Goal: Task Accomplishment & Management: Manage account settings

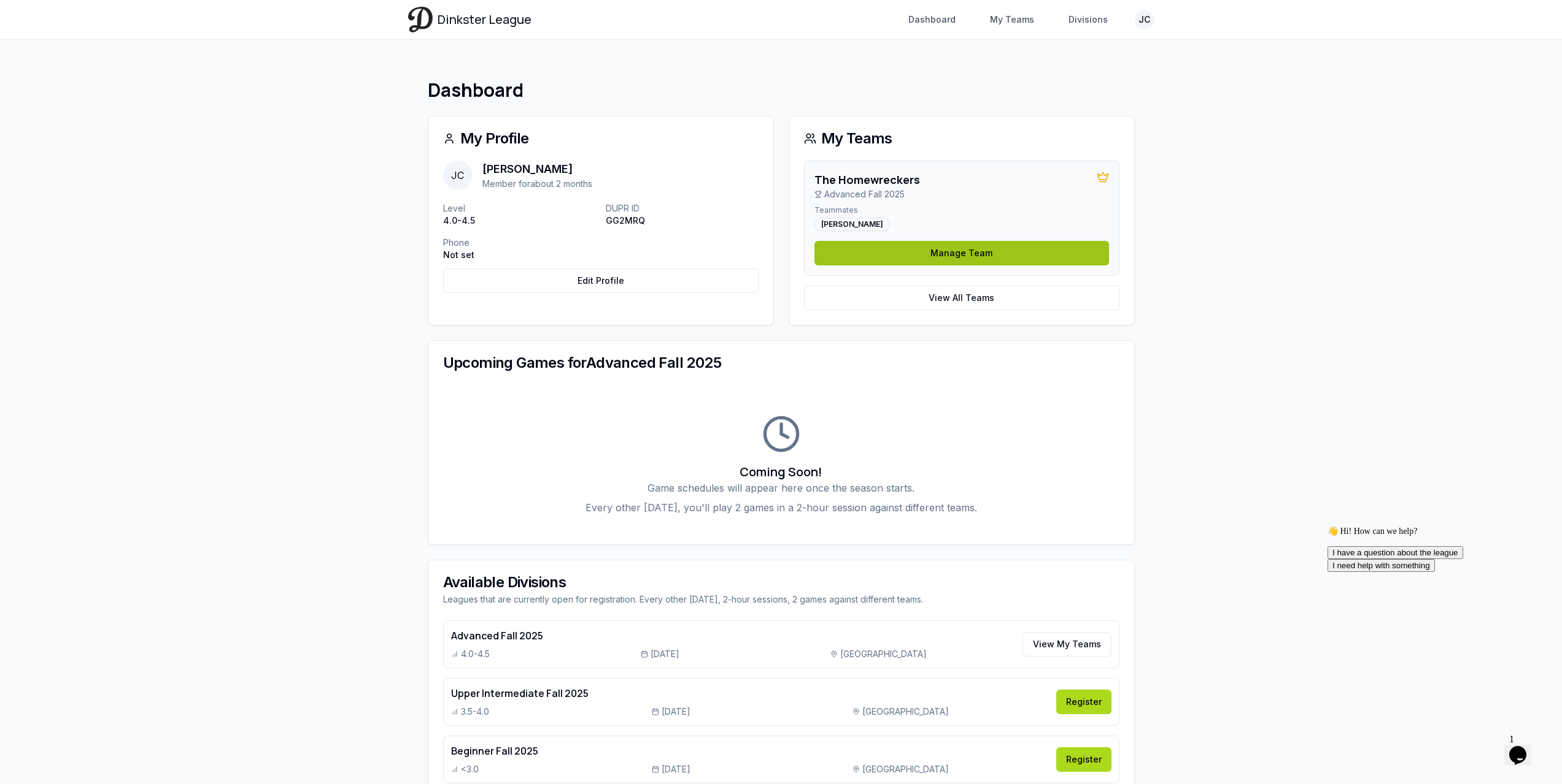
click at [999, 261] on link "Manage Team" at bounding box center [961, 253] width 294 height 25
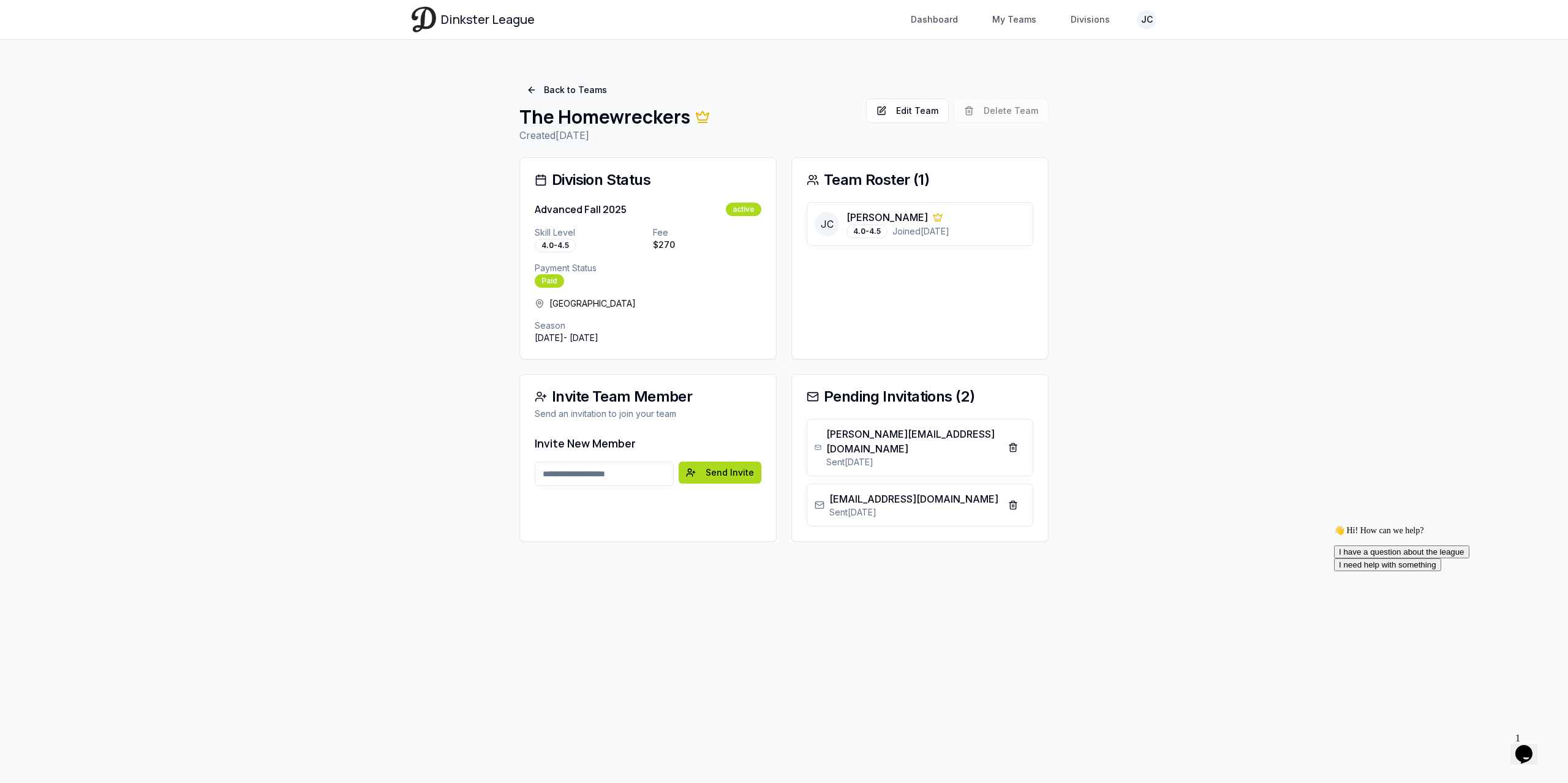
click at [1148, 392] on main "Back to Teams The Homewreckers Created [DATE] Edit Team Delete Team Edit Team D…" at bounding box center [784, 310] width 784 height 541
click at [595, 469] on input "Email address" at bounding box center [604, 473] width 139 height 25
type input "**********"
click at [738, 480] on button "Send Invite" at bounding box center [720, 472] width 83 height 22
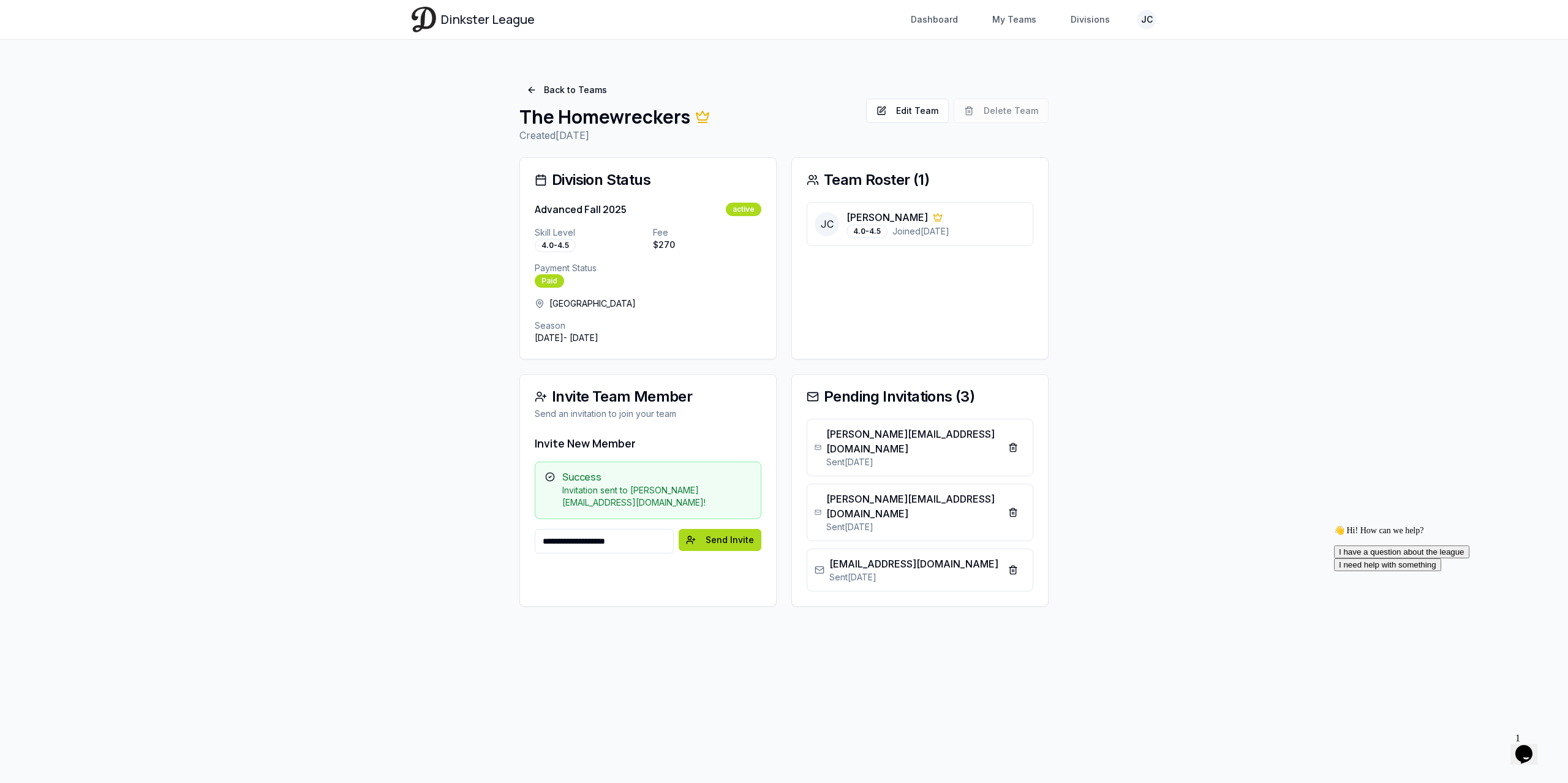
click at [634, 537] on input "**********" at bounding box center [604, 541] width 139 height 25
click at [1385, 343] on div "**********" at bounding box center [784, 392] width 1568 height 783
click at [1530, 750] on icon "Opens Chat This icon Opens the chat window." at bounding box center [1524, 754] width 20 height 20
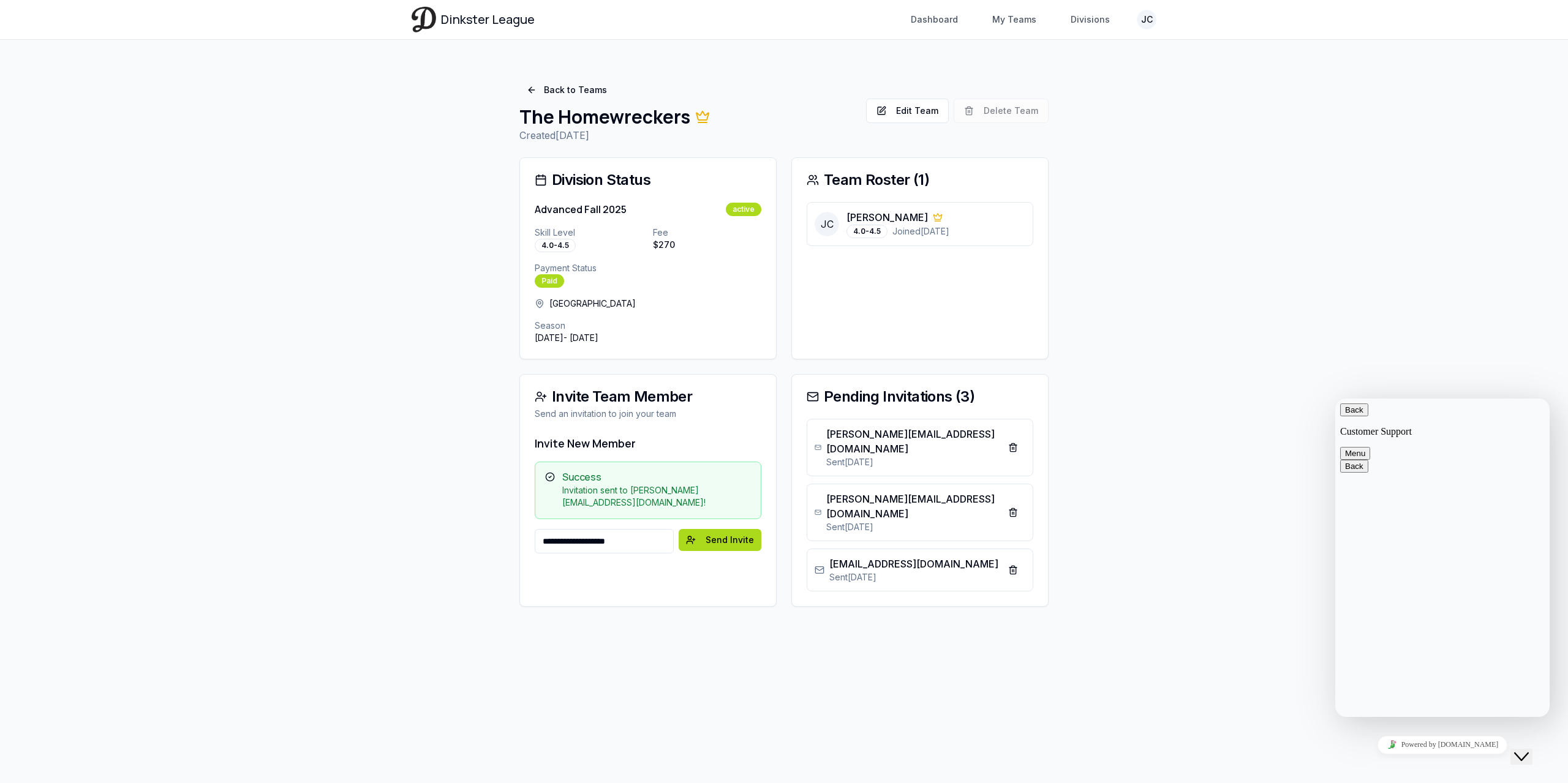
drag, startPoint x: 1293, startPoint y: 223, endPoint x: 1212, endPoint y: 216, distance: 81.3
click at [1289, 225] on div "**********" at bounding box center [784, 392] width 1568 height 783
click at [1284, 215] on div "**********" at bounding box center [784, 392] width 1568 height 783
click at [565, 99] on link "Back to Teams" at bounding box center [567, 90] width 95 height 22
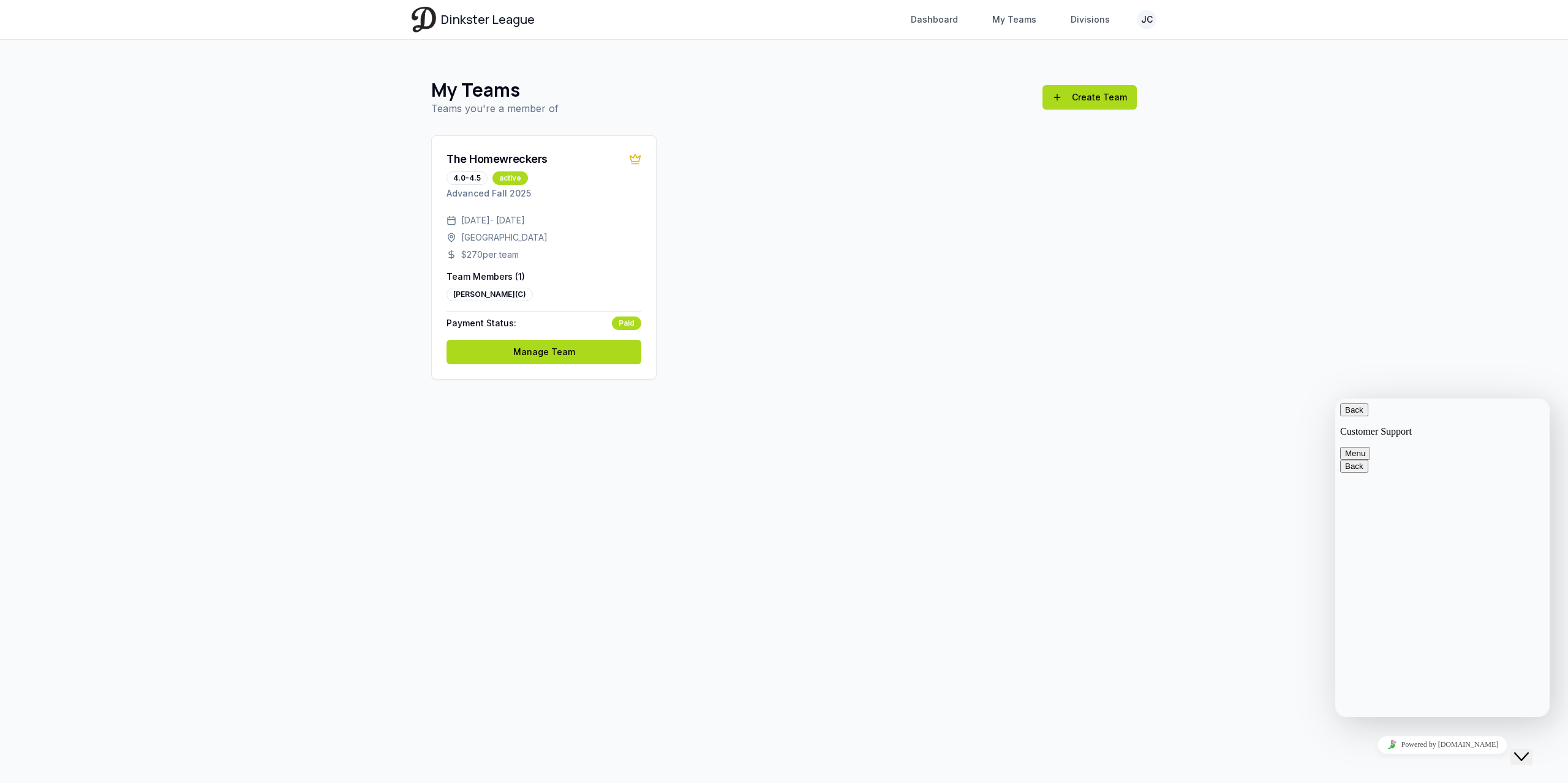
click at [836, 293] on div "The Homewreckers 4.0-4.5 active Advanced Fall 2025 [DATE] - [DATE] [GEOGRAPHIC_…" at bounding box center [784, 257] width 706 height 245
click at [855, 267] on div "The Homewreckers 4.0-4.5 active Advanced Fall 2025 [DATE] - [DATE] [GEOGRAPHIC_…" at bounding box center [784, 257] width 706 height 245
click at [842, 288] on div "The Homewreckers 4.0-4.5 active Advanced Fall 2025 [DATE] - [DATE] [GEOGRAPHIC_…" at bounding box center [784, 257] width 706 height 245
click at [576, 163] on div "The Homewreckers" at bounding box center [544, 159] width 195 height 17
click at [636, 160] on icon at bounding box center [635, 159] width 12 height 12
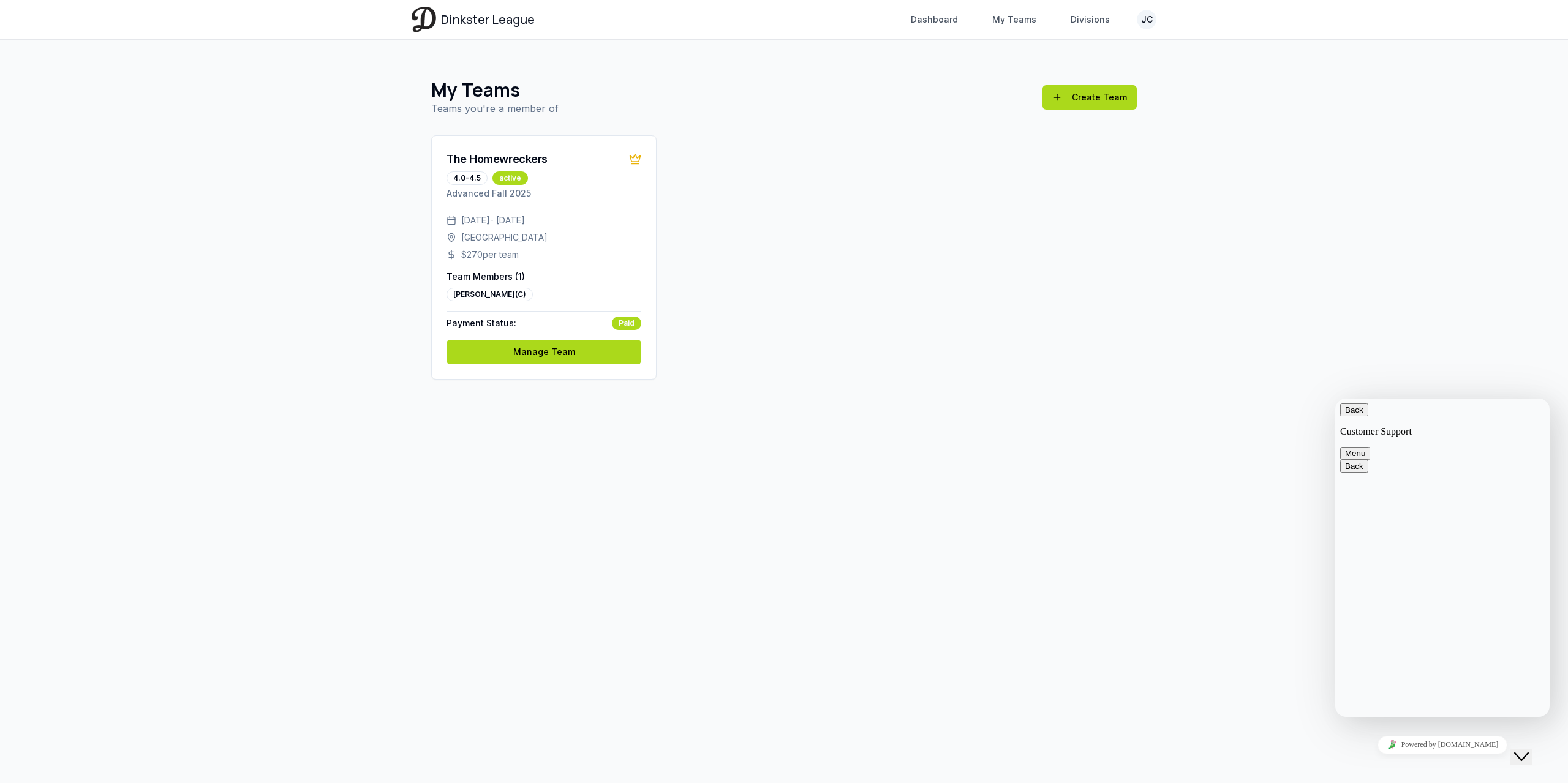
click at [747, 176] on div "The Homewreckers 4.0-4.5 active Advanced Fall 2025 [DATE] - [DATE] [GEOGRAPHIC_…" at bounding box center [784, 257] width 706 height 245
click at [1027, 22] on link "My Teams" at bounding box center [1015, 20] width 59 height 22
click at [1097, 24] on link "Divisions" at bounding box center [1090, 20] width 54 height 22
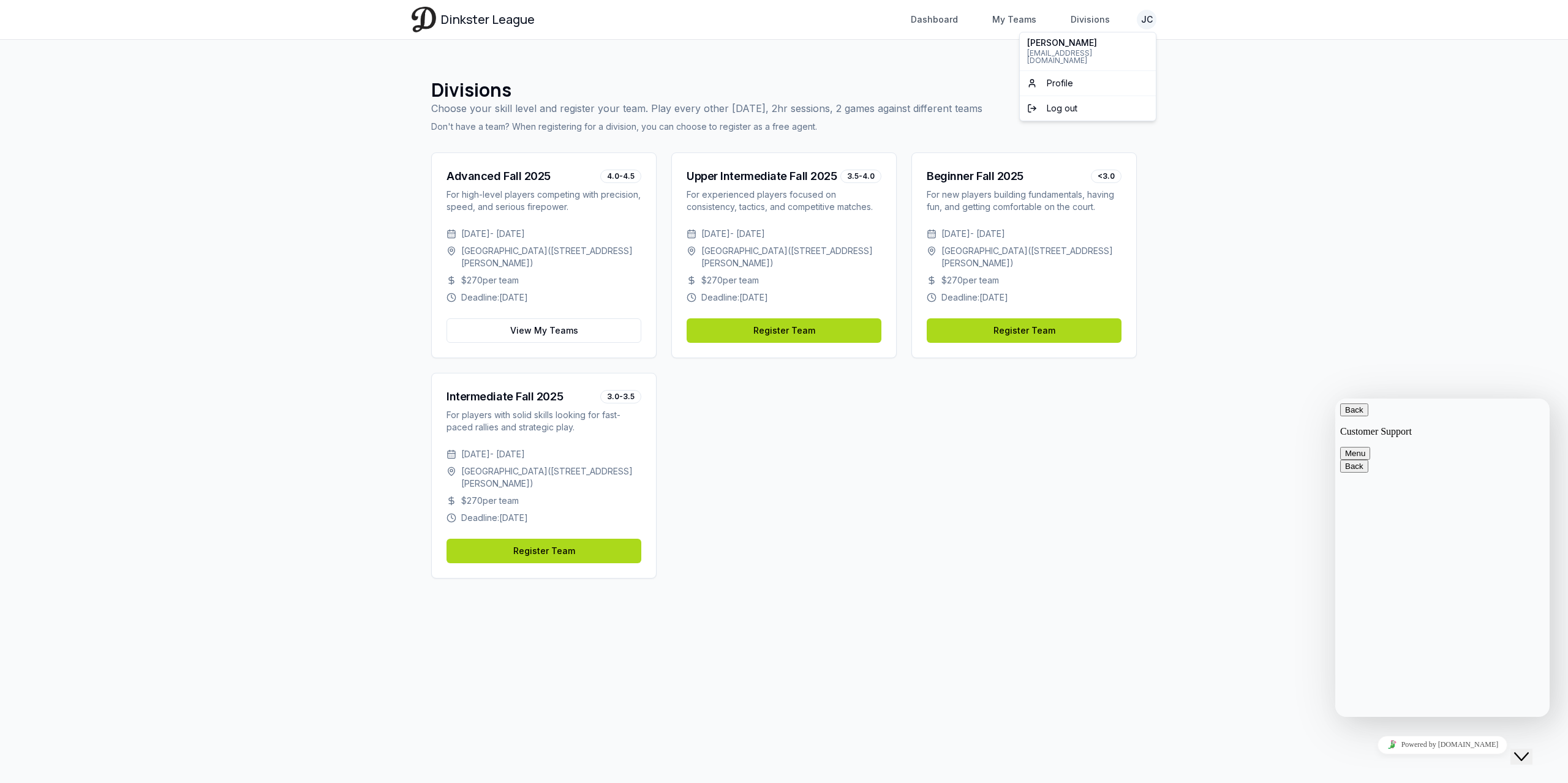
click at [1154, 18] on html "Dinkster League Dashboard My Teams Divisions JC Toggle navigation menu Dashboar…" at bounding box center [784, 392] width 1568 height 783
click at [953, 22] on html "Dinkster League Dashboard My Teams Divisions JC Toggle navigation menu Dashboar…" at bounding box center [784, 392] width 1568 height 783
click at [950, 22] on link "Dashboard" at bounding box center [934, 20] width 62 height 22
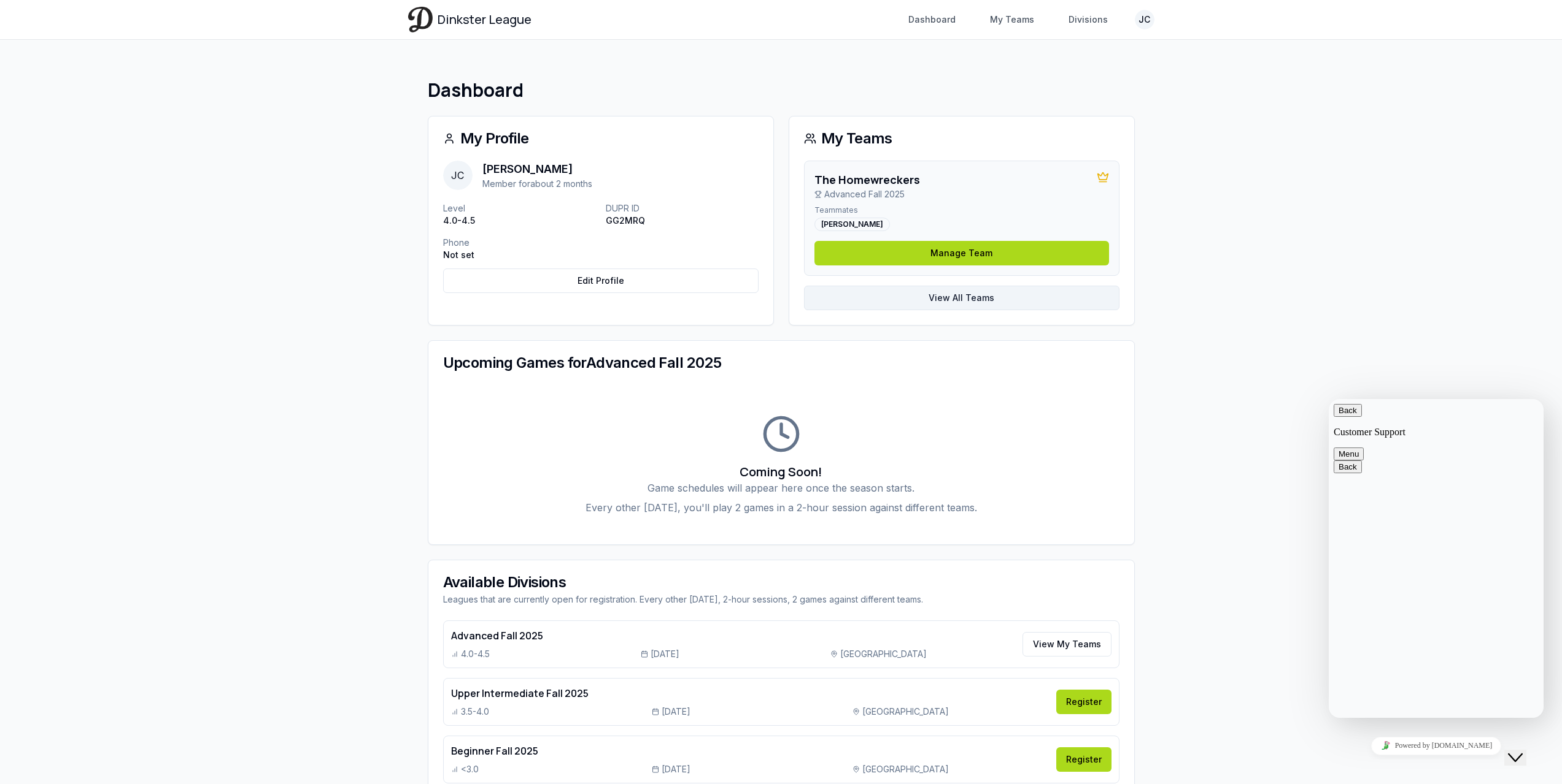
click at [939, 302] on link "View All Teams" at bounding box center [961, 297] width 315 height 25
click at [931, 255] on link "Manage Team" at bounding box center [961, 253] width 294 height 25
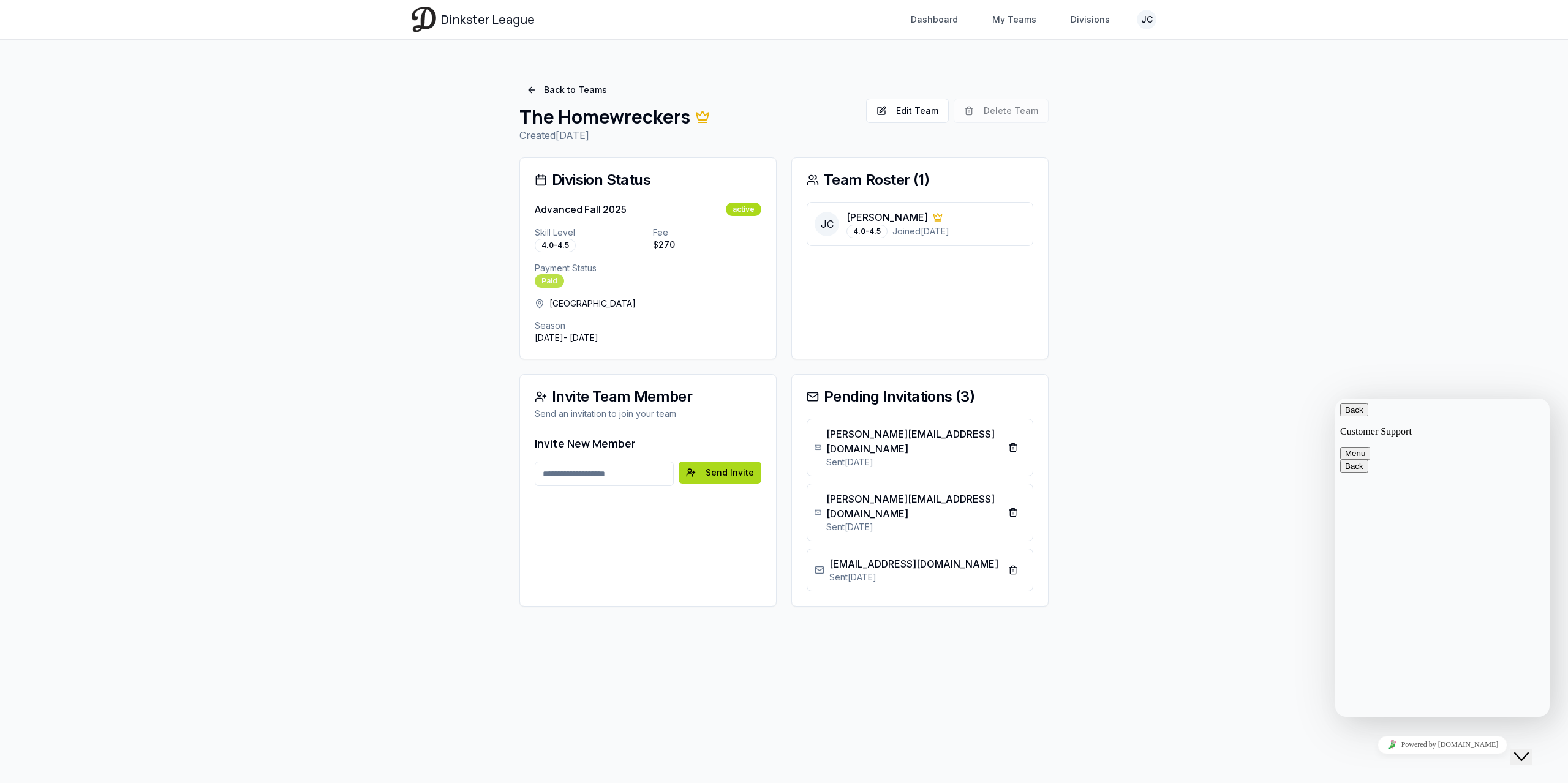
click at [544, 280] on div "Paid" at bounding box center [549, 281] width 30 height 14
click at [748, 208] on div "active" at bounding box center [744, 210] width 36 height 14
click at [740, 214] on div "active" at bounding box center [744, 210] width 36 height 14
click at [745, 213] on div "active" at bounding box center [744, 210] width 36 height 14
click at [1184, 314] on div "Dinkster League Dashboard My Teams Divisions JC Toggle navigation menu Dashboar…" at bounding box center [784, 392] width 1568 height 783
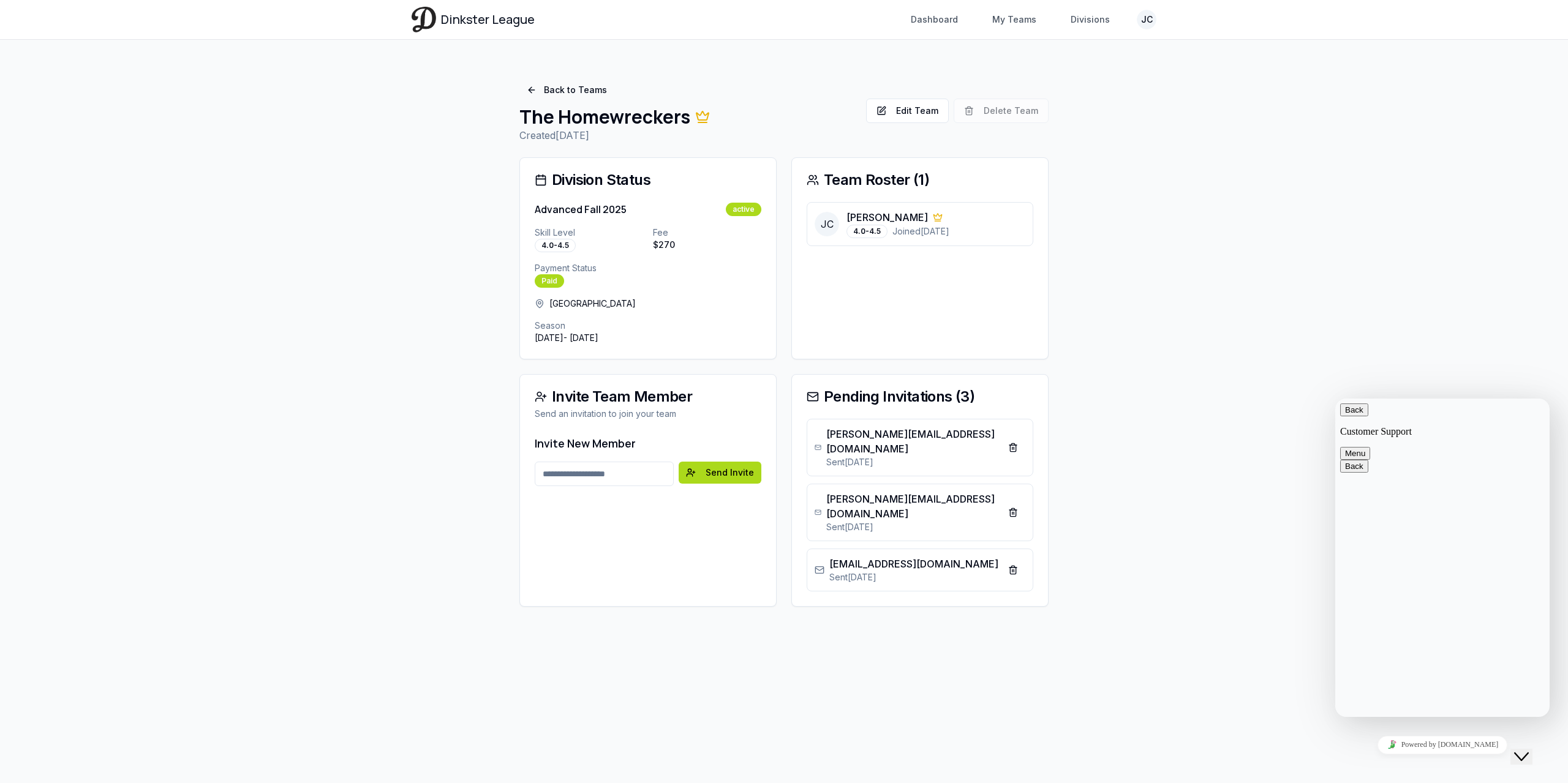
click at [167, 284] on div "Dinkster League Dashboard My Teams Divisions JC Toggle navigation menu Dashboar…" at bounding box center [784, 392] width 1568 height 783
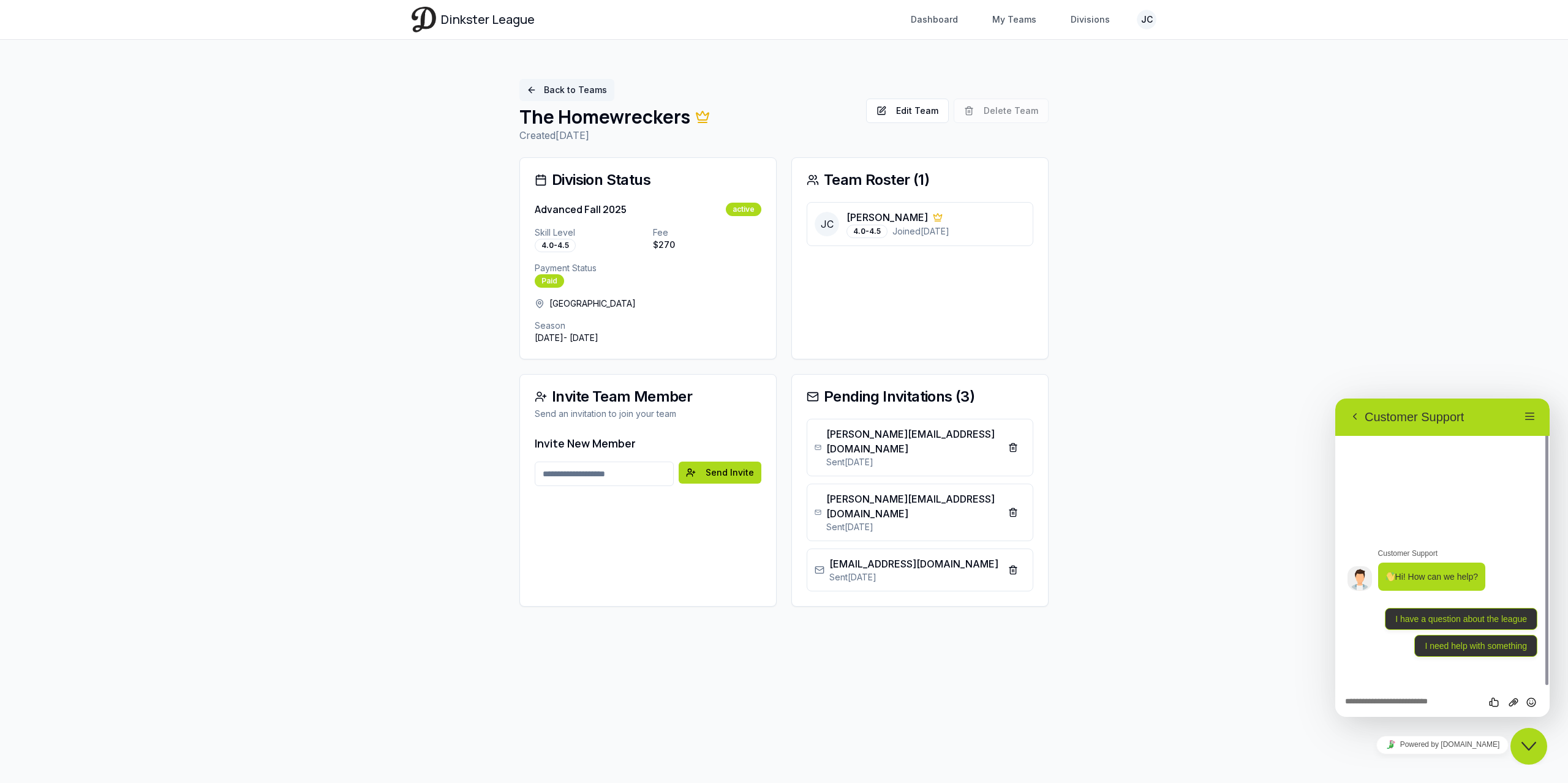
click at [597, 93] on link "Back to Teams" at bounding box center [567, 90] width 95 height 22
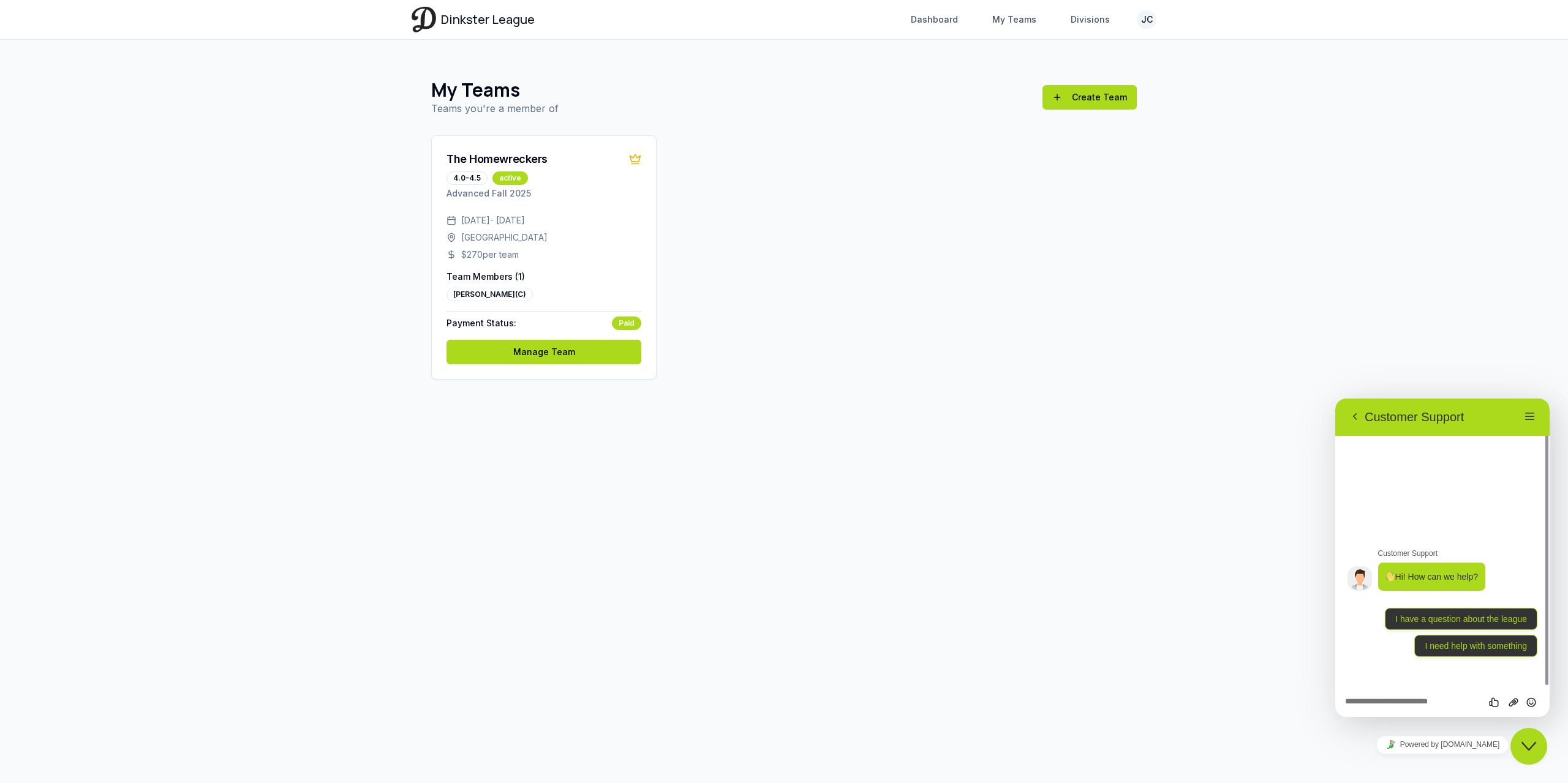
click at [584, 540] on div "Dinkster League Dashboard My Teams Divisions JC Toggle navigation menu Dashboar…" at bounding box center [784, 392] width 1568 height 783
